Goal: Information Seeking & Learning: Learn about a topic

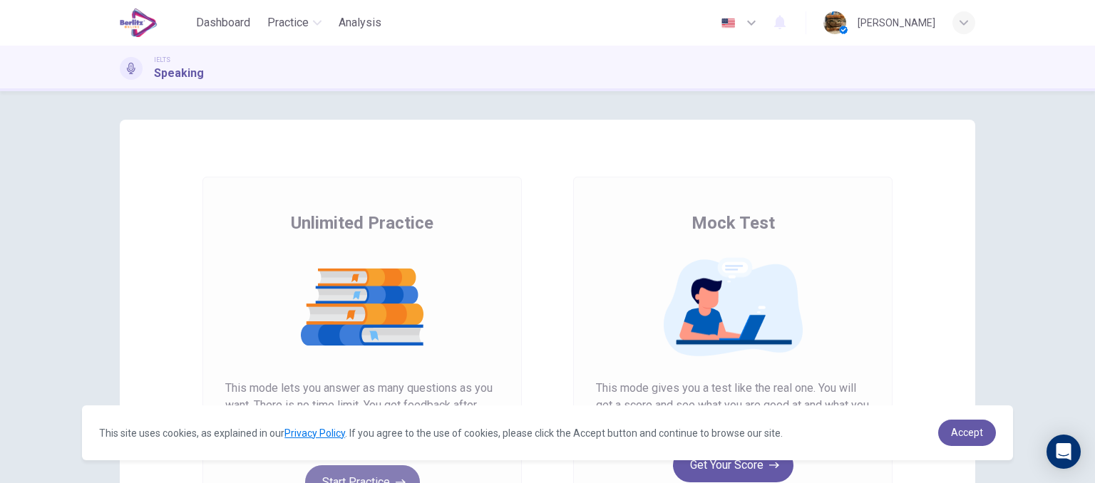
click at [373, 474] on button "Start Practice" at bounding box center [362, 482] width 115 height 34
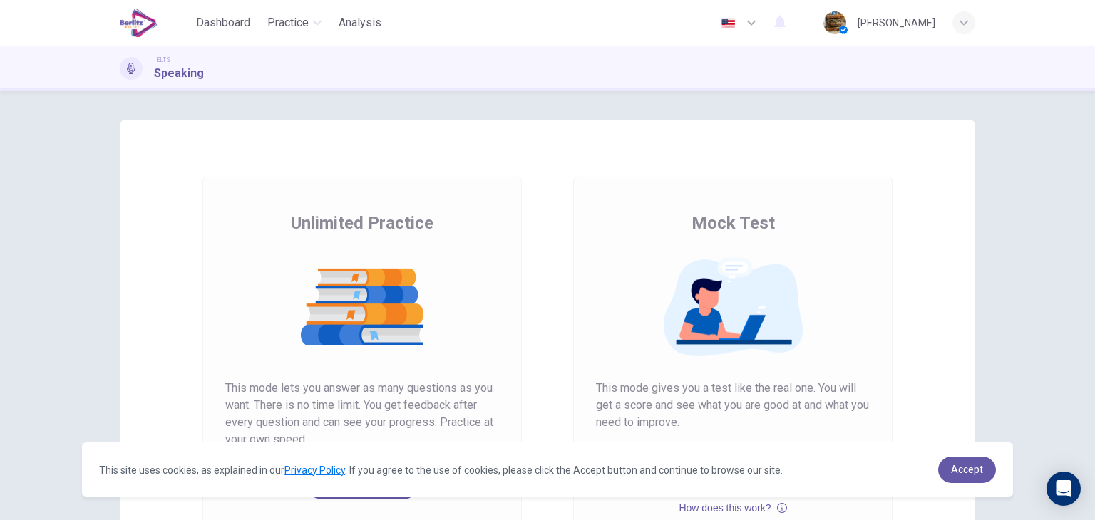
scroll to position [61, 0]
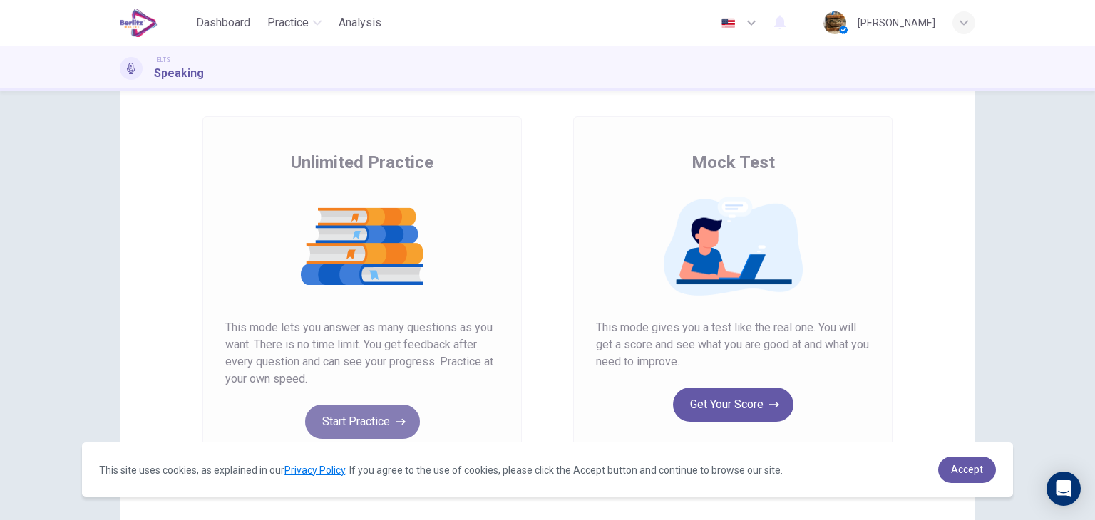
click at [354, 423] on button "Start Practice" at bounding box center [362, 422] width 115 height 34
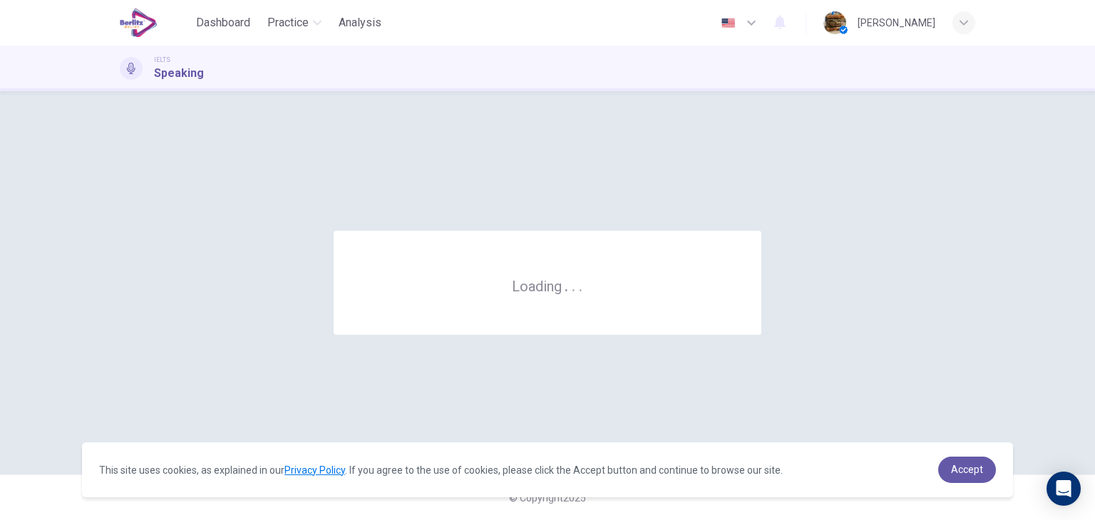
scroll to position [0, 0]
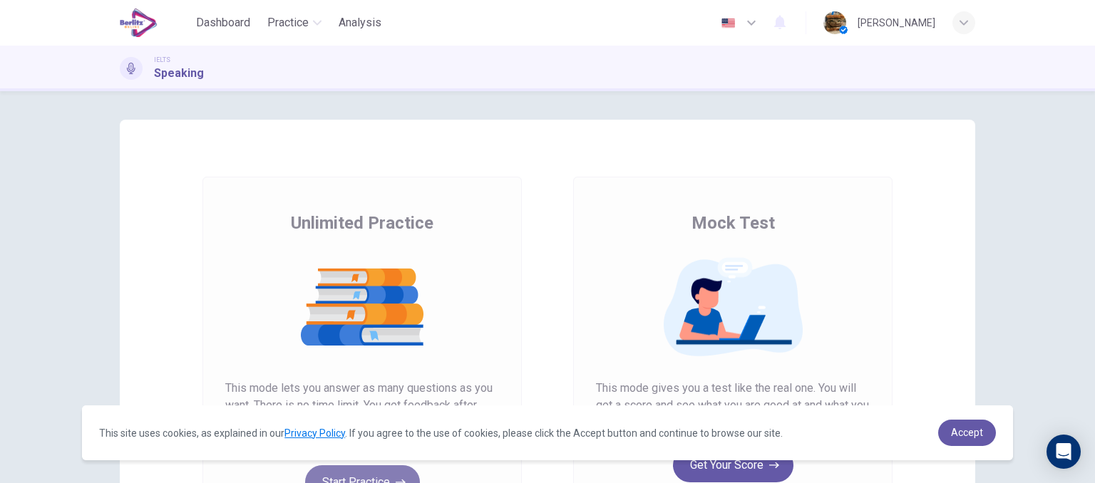
click at [398, 474] on button "Start Practice" at bounding box center [362, 482] width 115 height 34
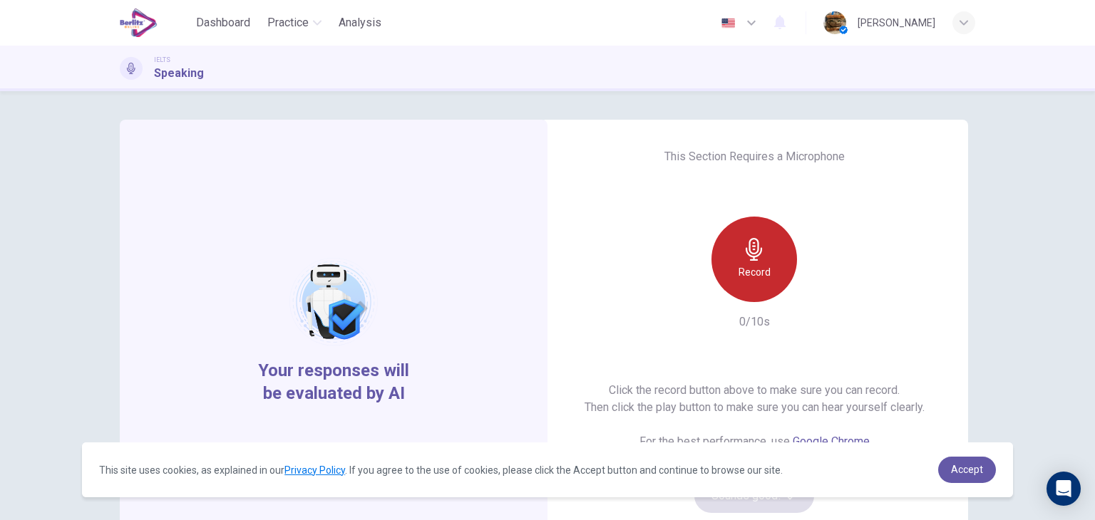
click at [743, 251] on icon "button" at bounding box center [754, 249] width 23 height 23
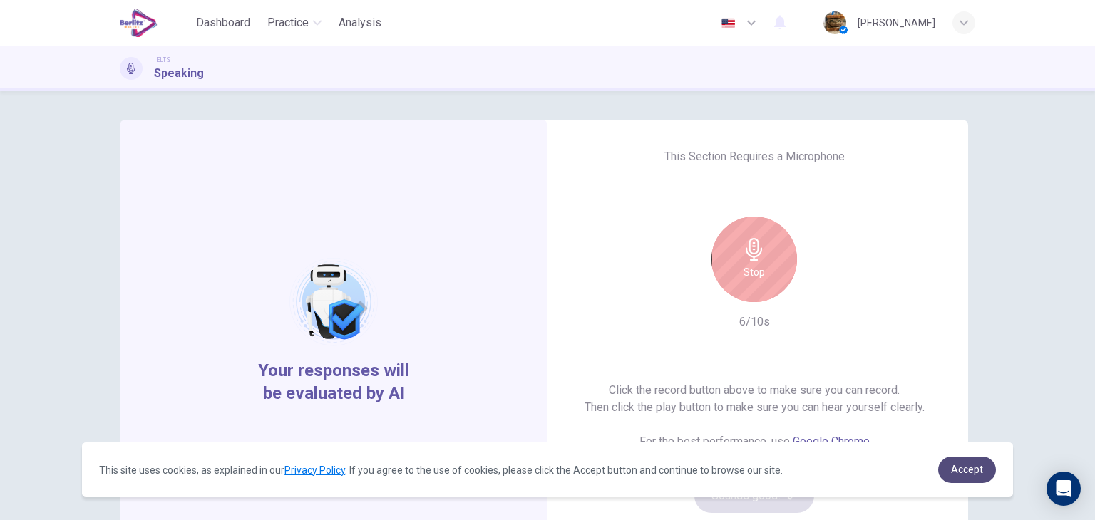
click at [974, 468] on span "Accept" at bounding box center [967, 469] width 32 height 11
click at [730, 228] on div "Stop" at bounding box center [754, 260] width 86 height 86
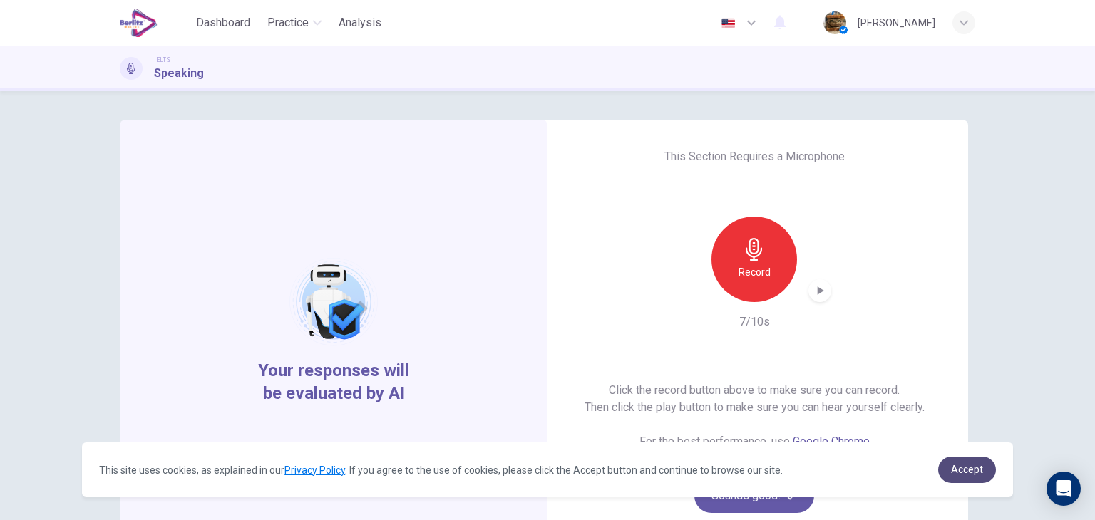
click at [969, 465] on span "Accept" at bounding box center [967, 469] width 32 height 11
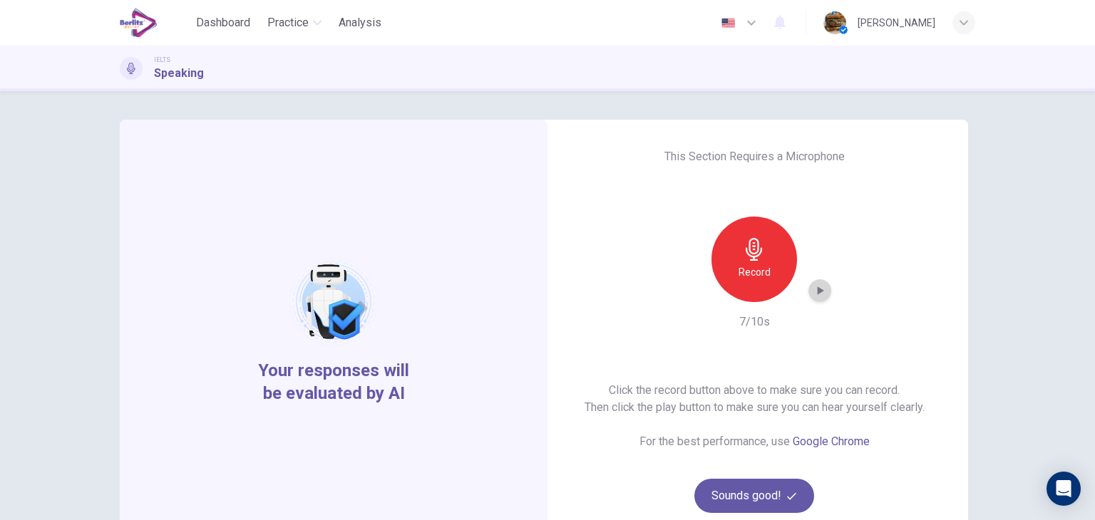
click at [820, 294] on icon "button" at bounding box center [819, 291] width 14 height 14
click at [758, 483] on button "Sounds good!" at bounding box center [754, 496] width 120 height 34
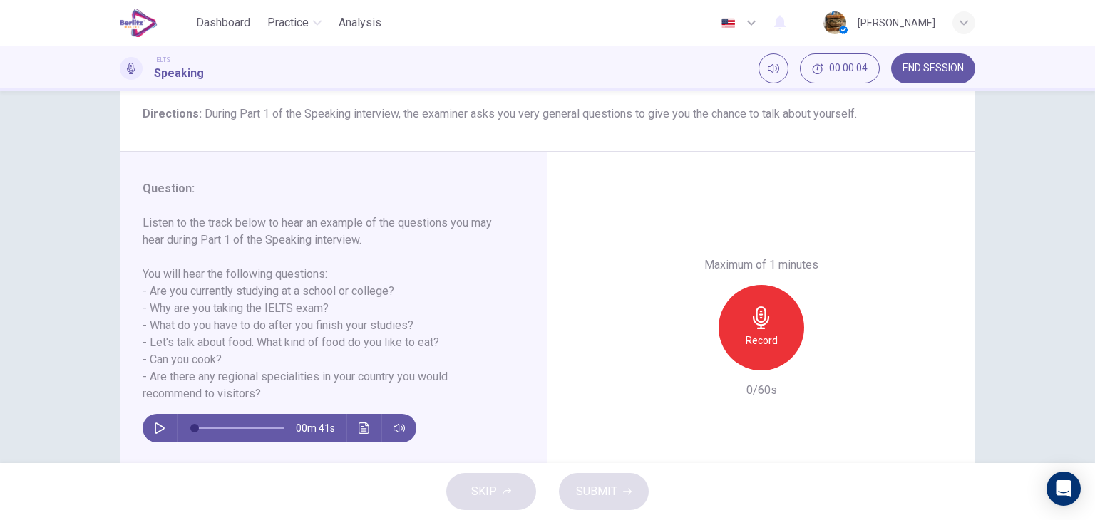
scroll to position [113, 0]
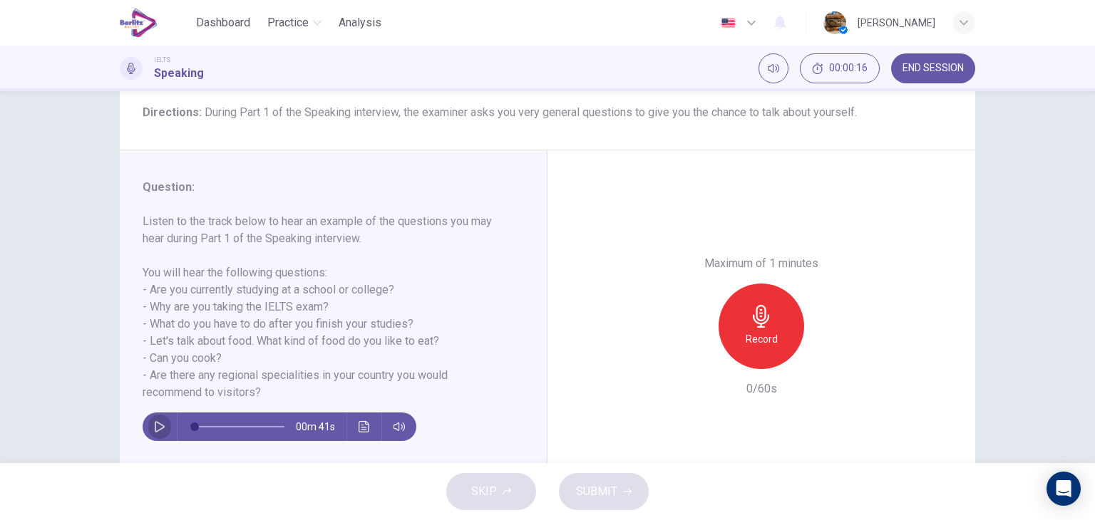
click at [152, 417] on button "button" at bounding box center [159, 427] width 23 height 29
type input "*"
click at [764, 331] on h6 "Record" at bounding box center [762, 339] width 32 height 17
click at [750, 313] on icon "button" at bounding box center [761, 316] width 23 height 23
click at [698, 354] on icon "button" at bounding box center [695, 357] width 13 height 13
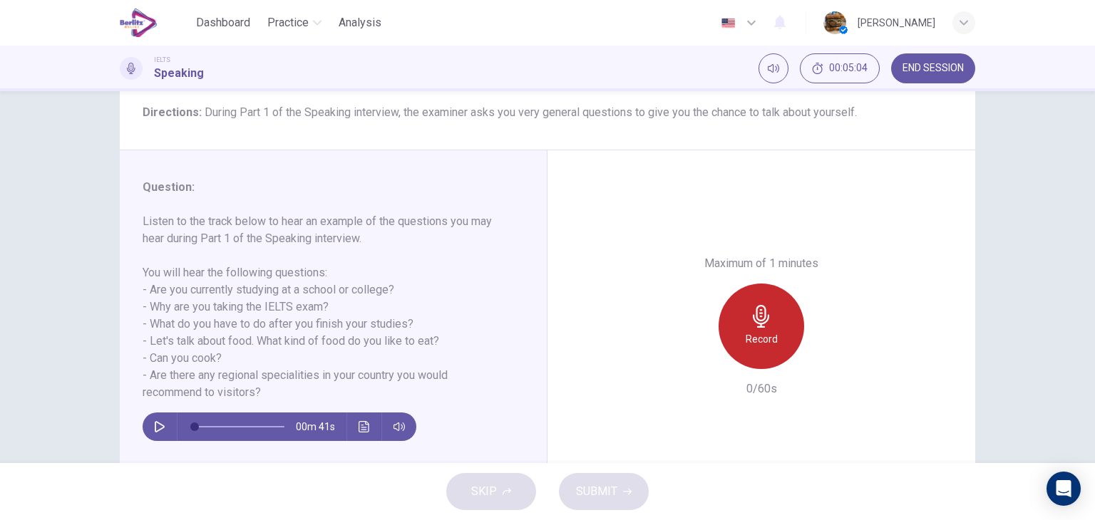
click at [752, 332] on h6 "Record" at bounding box center [762, 339] width 32 height 17
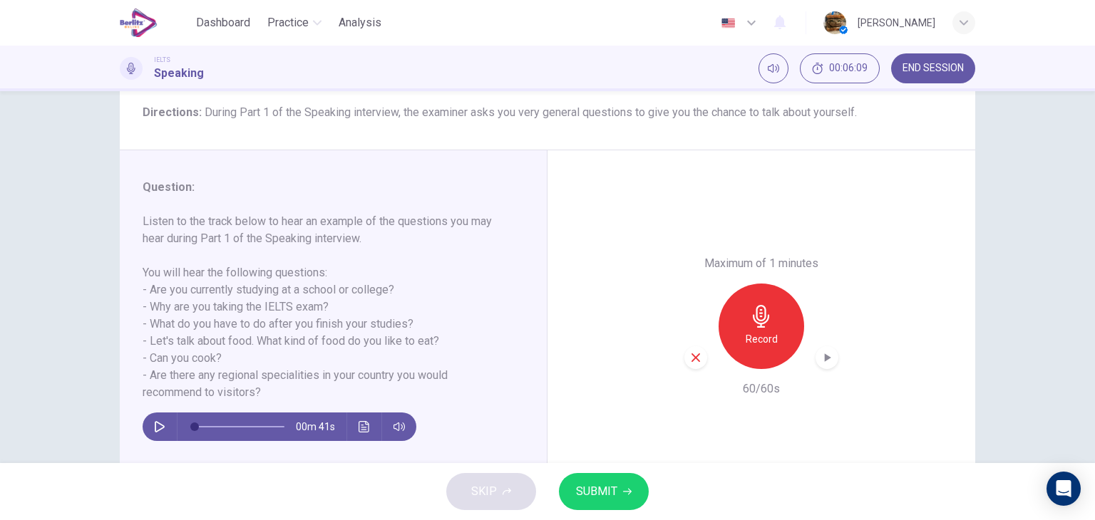
click at [586, 483] on span "SUBMIT" at bounding box center [596, 492] width 41 height 20
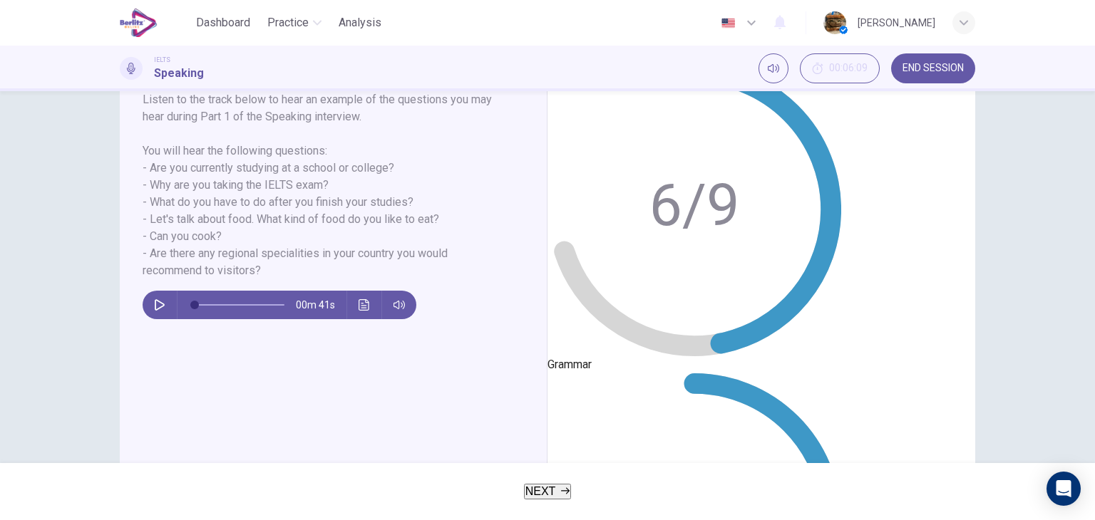
scroll to position [180, 0]
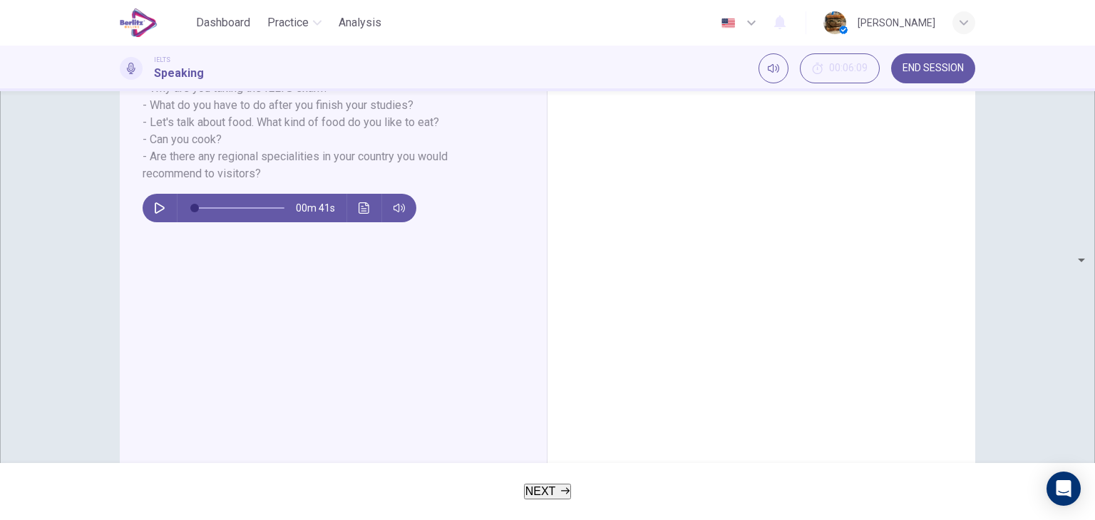
scroll to position [284, 0]
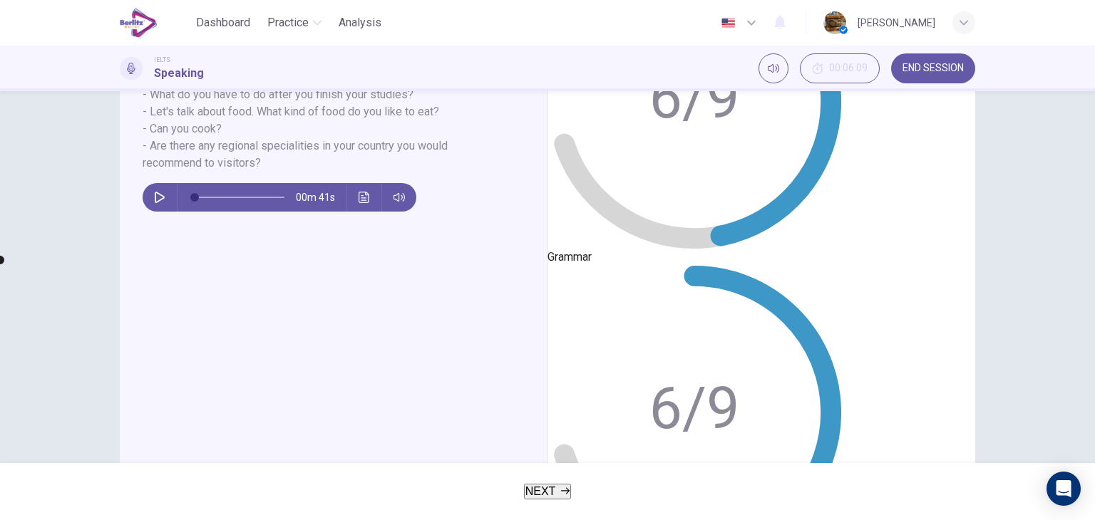
scroll to position [180, 0]
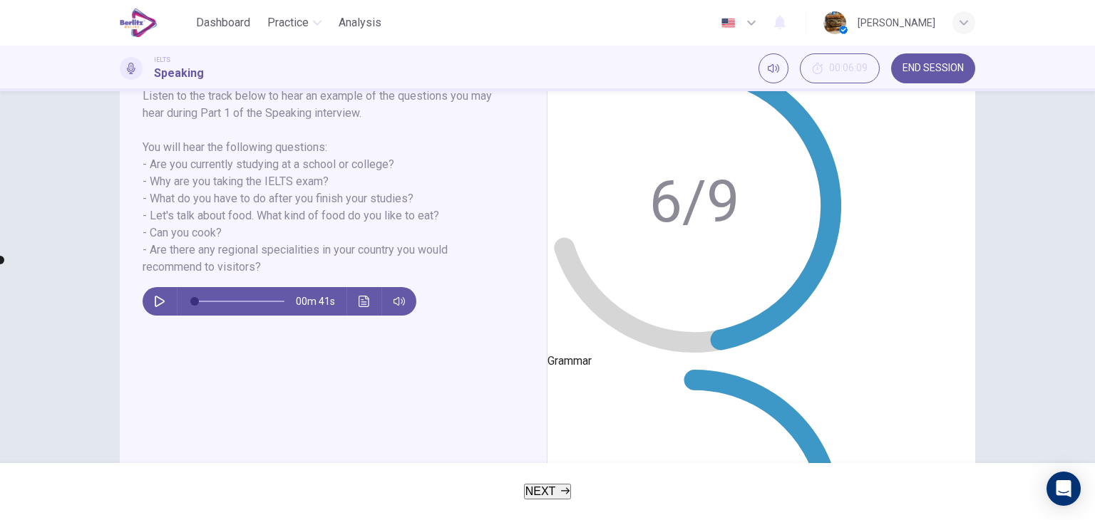
type input "**"
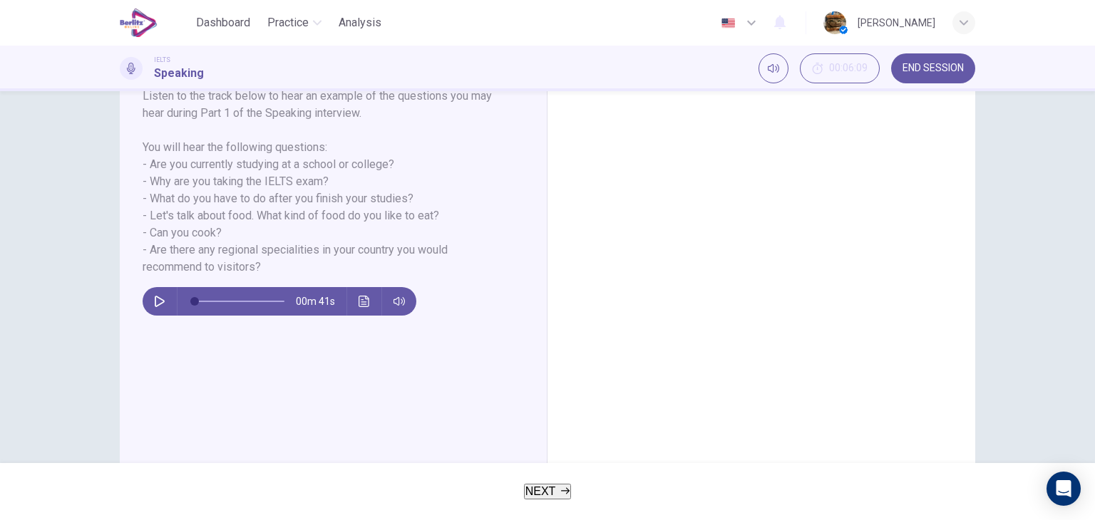
scroll to position [0, 11]
click at [556, 483] on button "NEXT" at bounding box center [548, 492] width 48 height 16
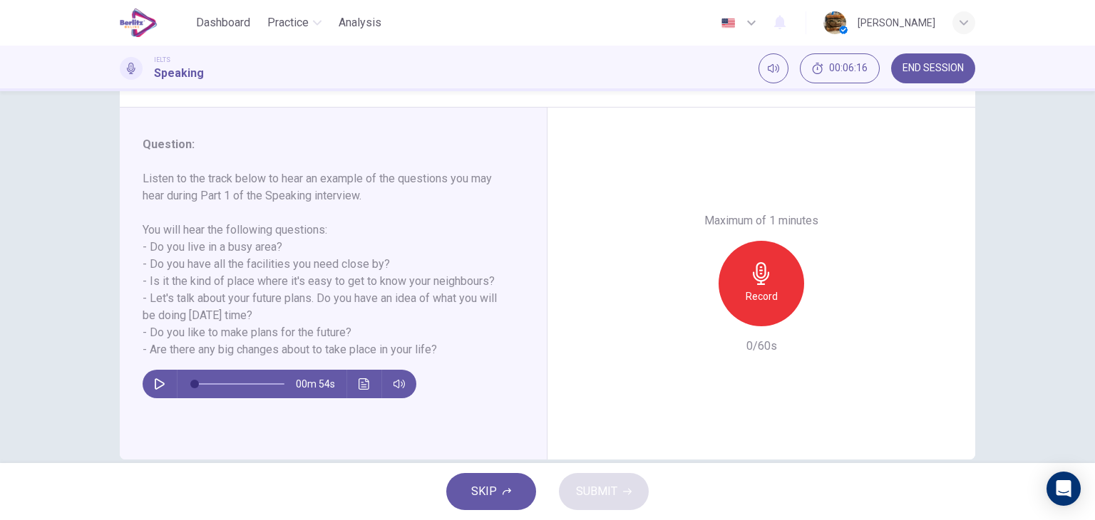
scroll to position [154, 0]
click at [313, 170] on div "Question : Listen to the track below to hear an example of the questions you ma…" at bounding box center [325, 249] width 364 height 222
drag, startPoint x: 175, startPoint y: 307, endPoint x: 341, endPoint y: 303, distance: 166.1
click at [341, 303] on h6 "Listen to the track below to hear an example of the questions you may hear duri…" at bounding box center [325, 266] width 364 height 188
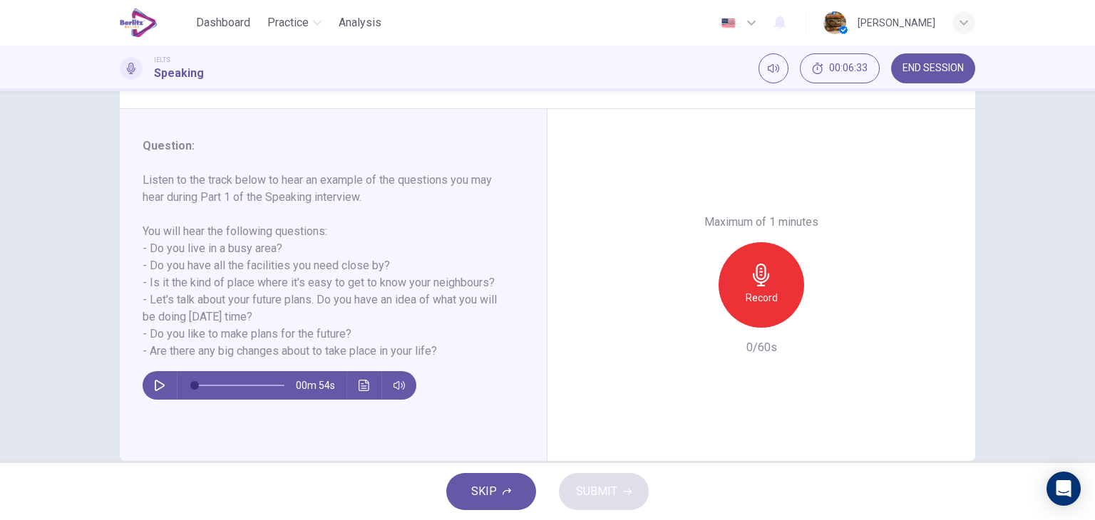
drag, startPoint x: 180, startPoint y: 338, endPoint x: 309, endPoint y: 330, distance: 128.5
click at [309, 330] on h6 "Listen to the track below to hear an example of the questions you may hear duri…" at bounding box center [325, 266] width 364 height 188
drag, startPoint x: 309, startPoint y: 330, endPoint x: 365, endPoint y: 334, distance: 56.4
click at [365, 334] on h6 "Listen to the track below to hear an example of the questions you may hear duri…" at bounding box center [325, 266] width 364 height 188
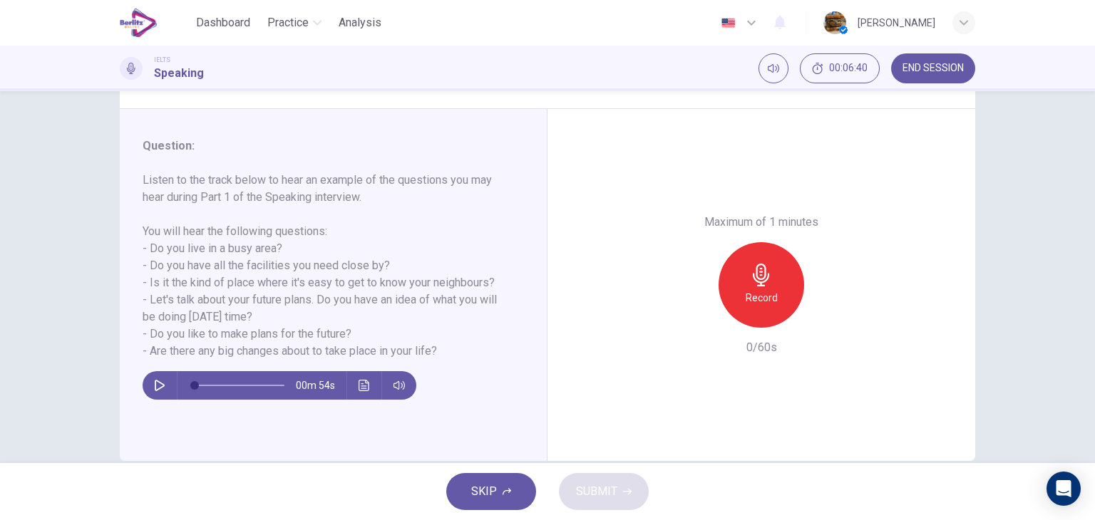
click at [750, 283] on icon "button" at bounding box center [761, 275] width 23 height 23
click at [750, 301] on h6 "Stop" at bounding box center [760, 297] width 21 height 17
click at [692, 323] on div "button" at bounding box center [695, 316] width 23 height 23
click at [746, 289] on h6 "Record" at bounding box center [762, 297] width 32 height 17
click at [746, 289] on div "Stop" at bounding box center [761, 285] width 86 height 86
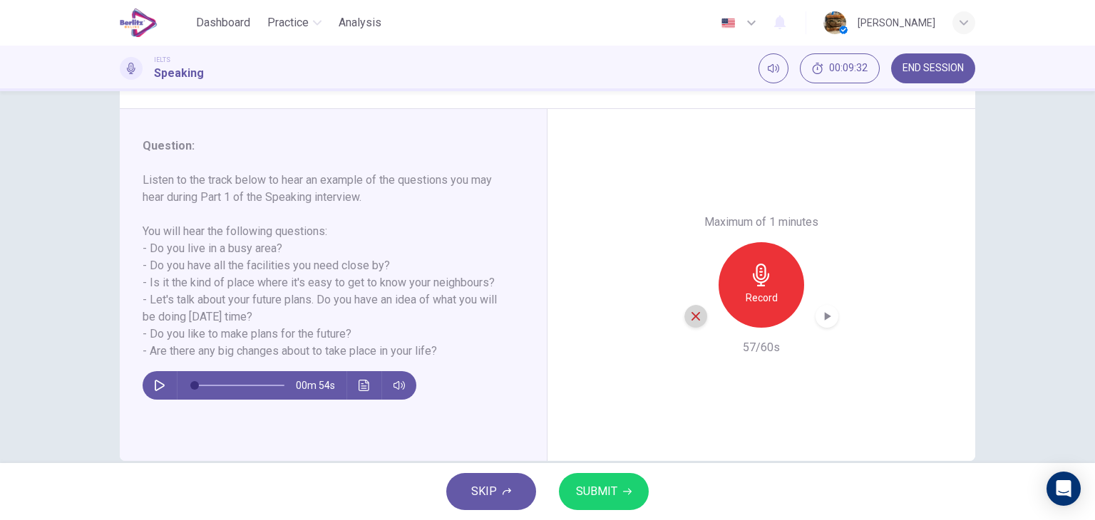
click at [690, 320] on icon "button" at bounding box center [695, 316] width 13 height 13
click at [773, 284] on div "Record" at bounding box center [761, 285] width 86 height 86
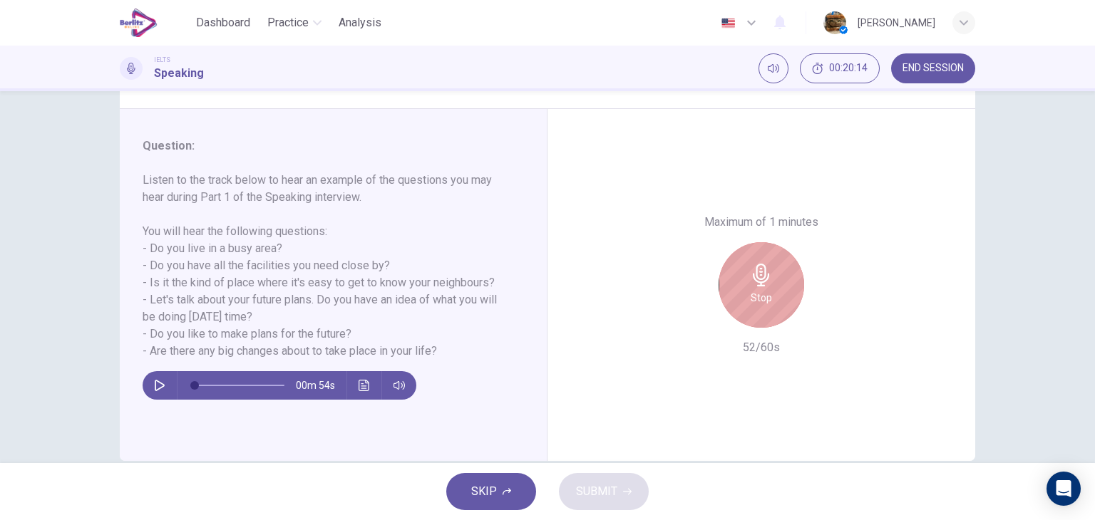
click at [773, 284] on div "Stop" at bounding box center [761, 285] width 86 height 86
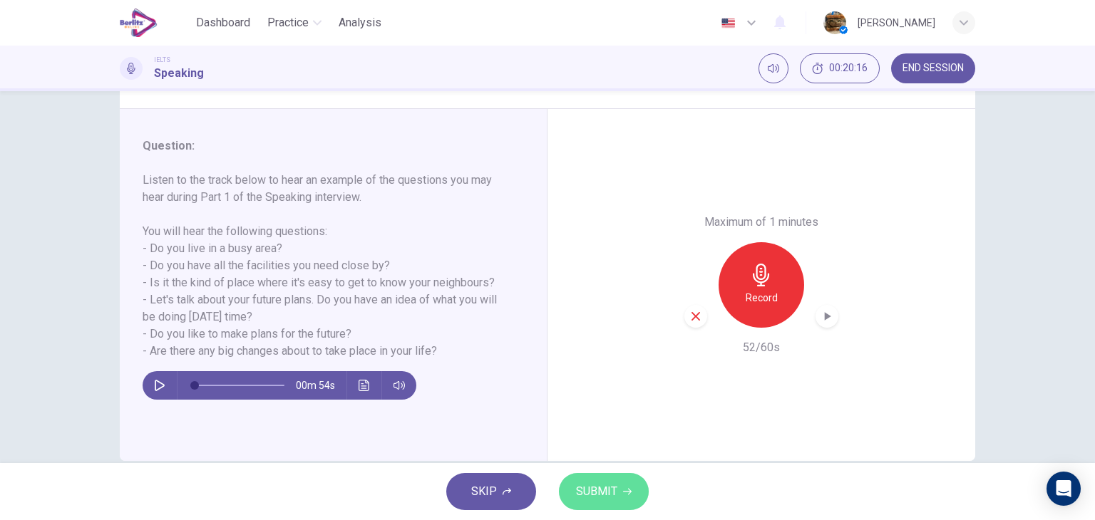
click at [616, 479] on button "SUBMIT" at bounding box center [604, 491] width 90 height 37
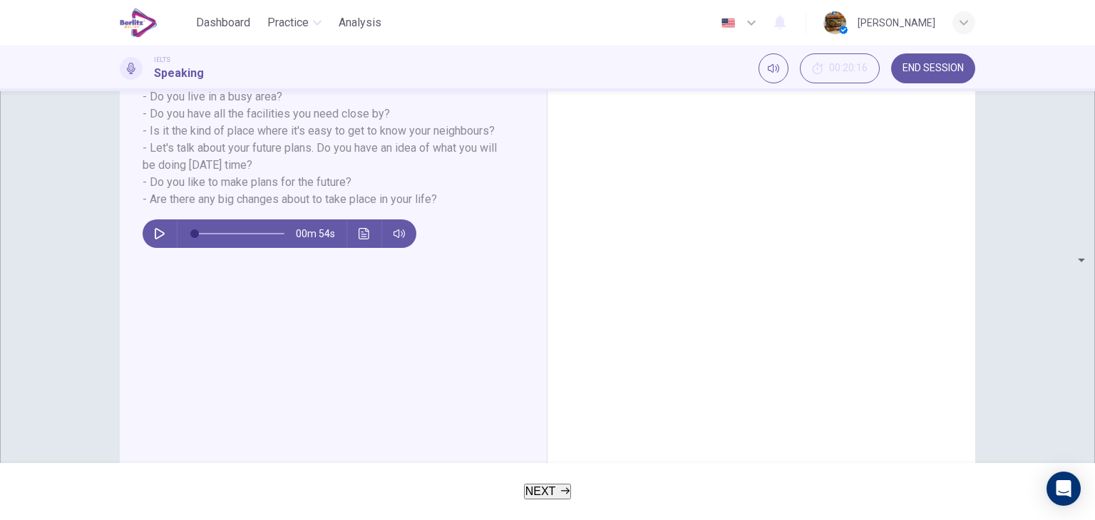
scroll to position [310, 0]
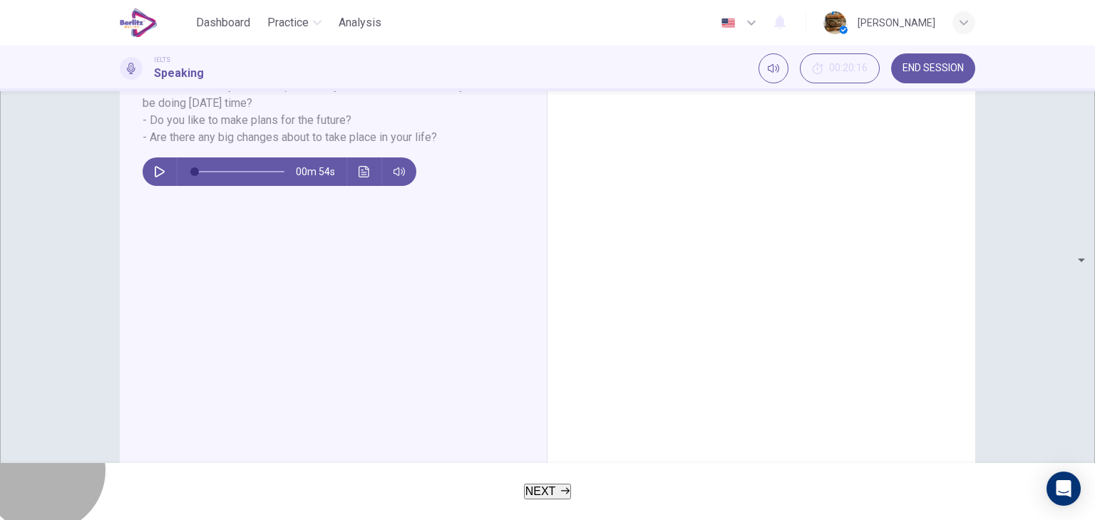
click at [542, 483] on button "NEXT" at bounding box center [548, 492] width 48 height 16
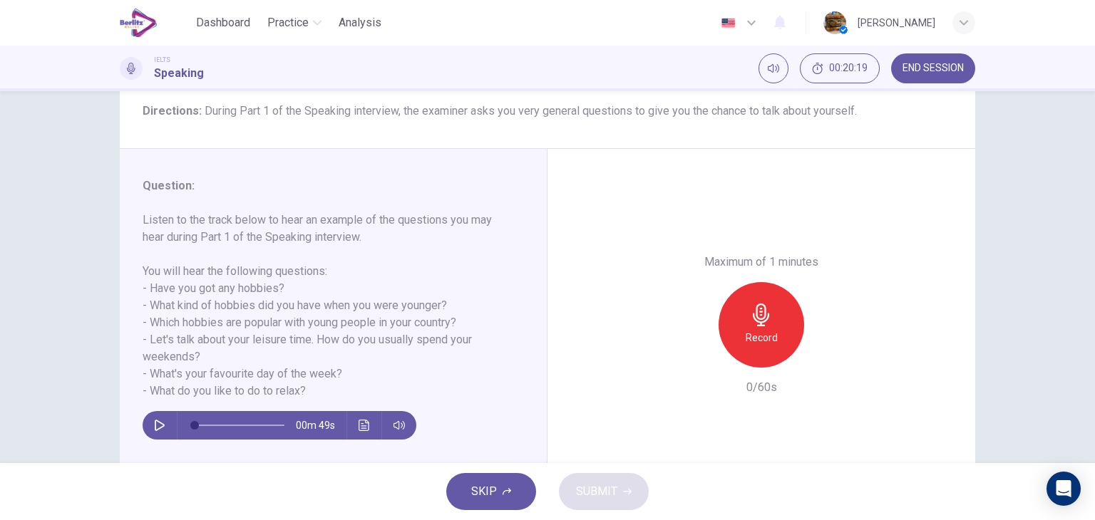
scroll to position [115, 0]
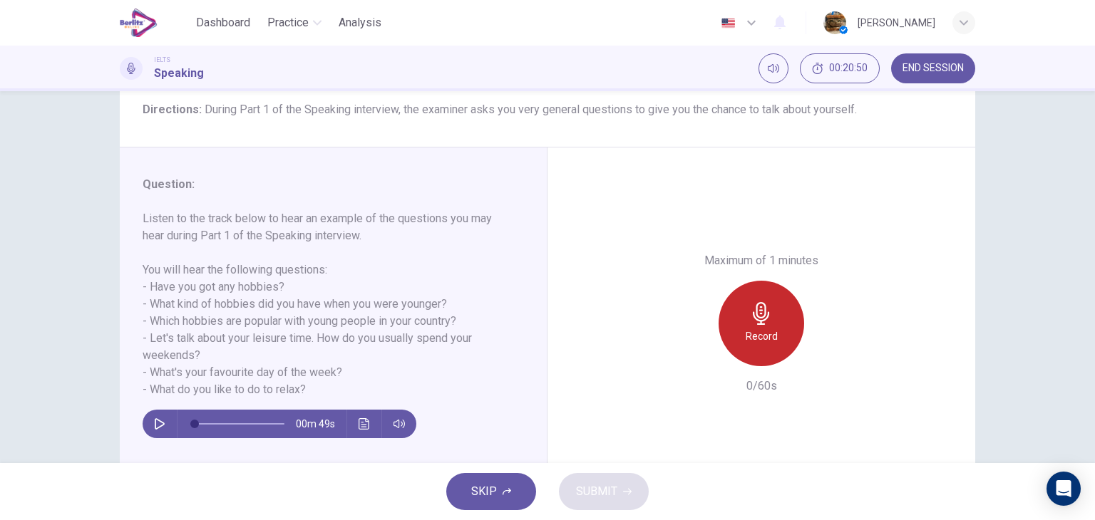
click at [765, 329] on h6 "Record" at bounding box center [762, 336] width 32 height 17
click at [746, 335] on div "Stop" at bounding box center [761, 324] width 86 height 86
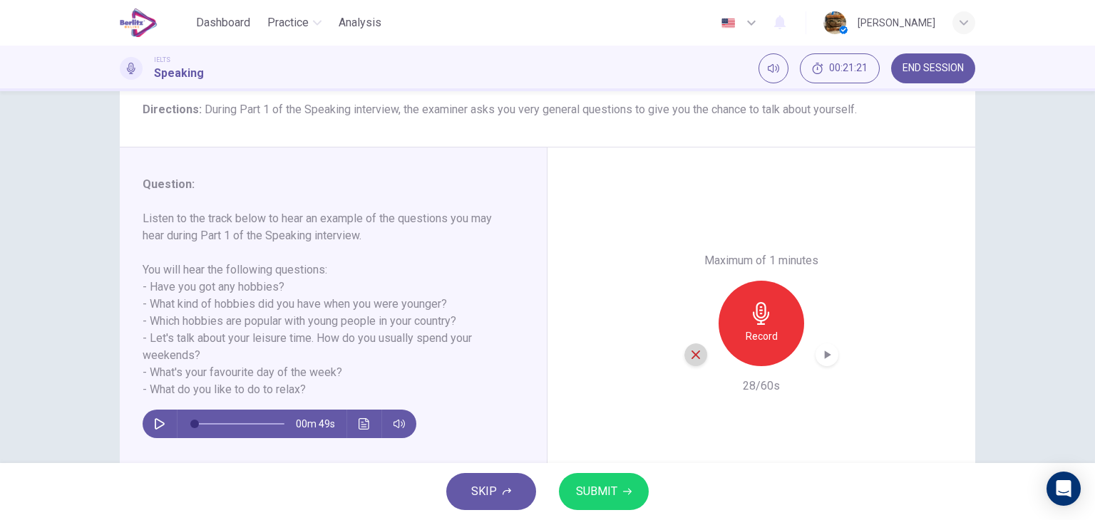
click at [691, 351] on icon "button" at bounding box center [695, 355] width 9 height 9
